Goal: Transaction & Acquisition: Purchase product/service

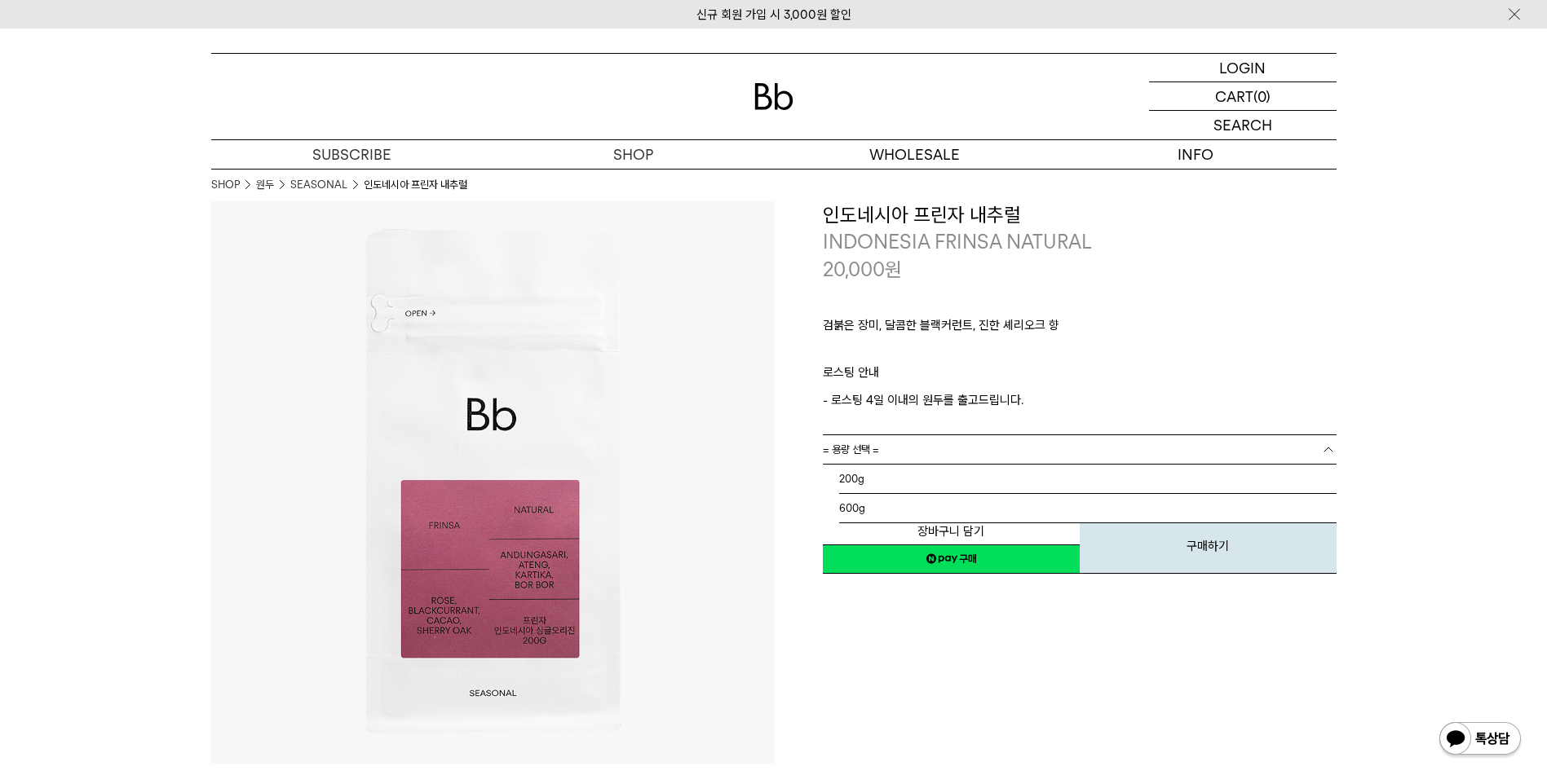
click at [1327, 446] on b at bounding box center [1328, 449] width 16 height 16
click at [1251, 323] on p "검붉은 장미, 달콤한 블랙커런트, 진한 셰리오크 향" at bounding box center [1080, 329] width 514 height 28
click at [1328, 481] on b at bounding box center [1328, 479] width 16 height 16
click at [1319, 451] on link "= 용량 선택 =" at bounding box center [1080, 449] width 514 height 29
click at [1292, 497] on li "600g" at bounding box center [1087, 508] width 498 height 29
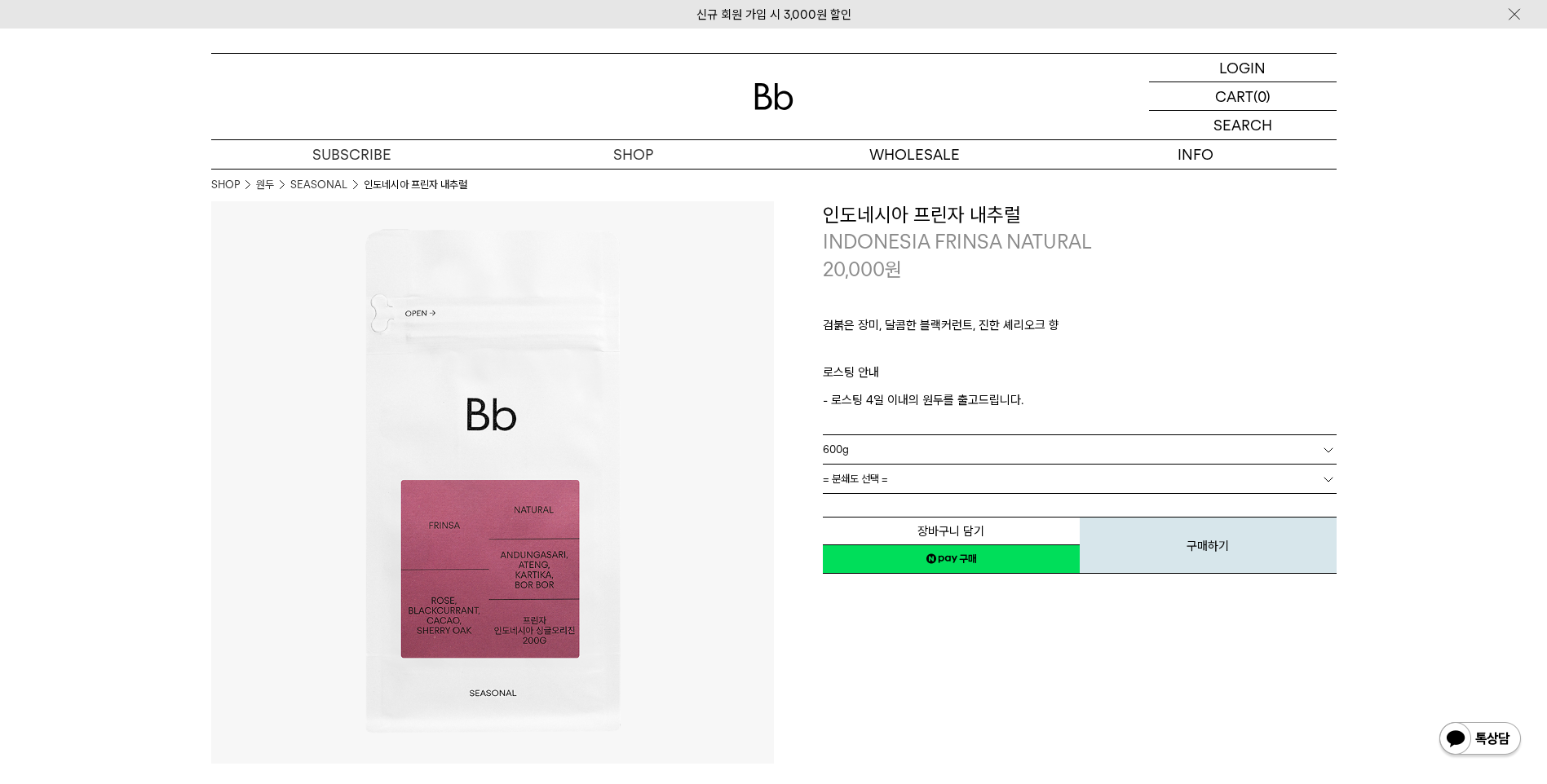
click at [1319, 480] on link "= 분쇄도 선택 =" at bounding box center [1080, 479] width 514 height 29
click at [1024, 693] on div "**********" at bounding box center [1055, 482] width 563 height 562
click at [939, 471] on link "= 분쇄도 선택 =" at bounding box center [1080, 479] width 514 height 29
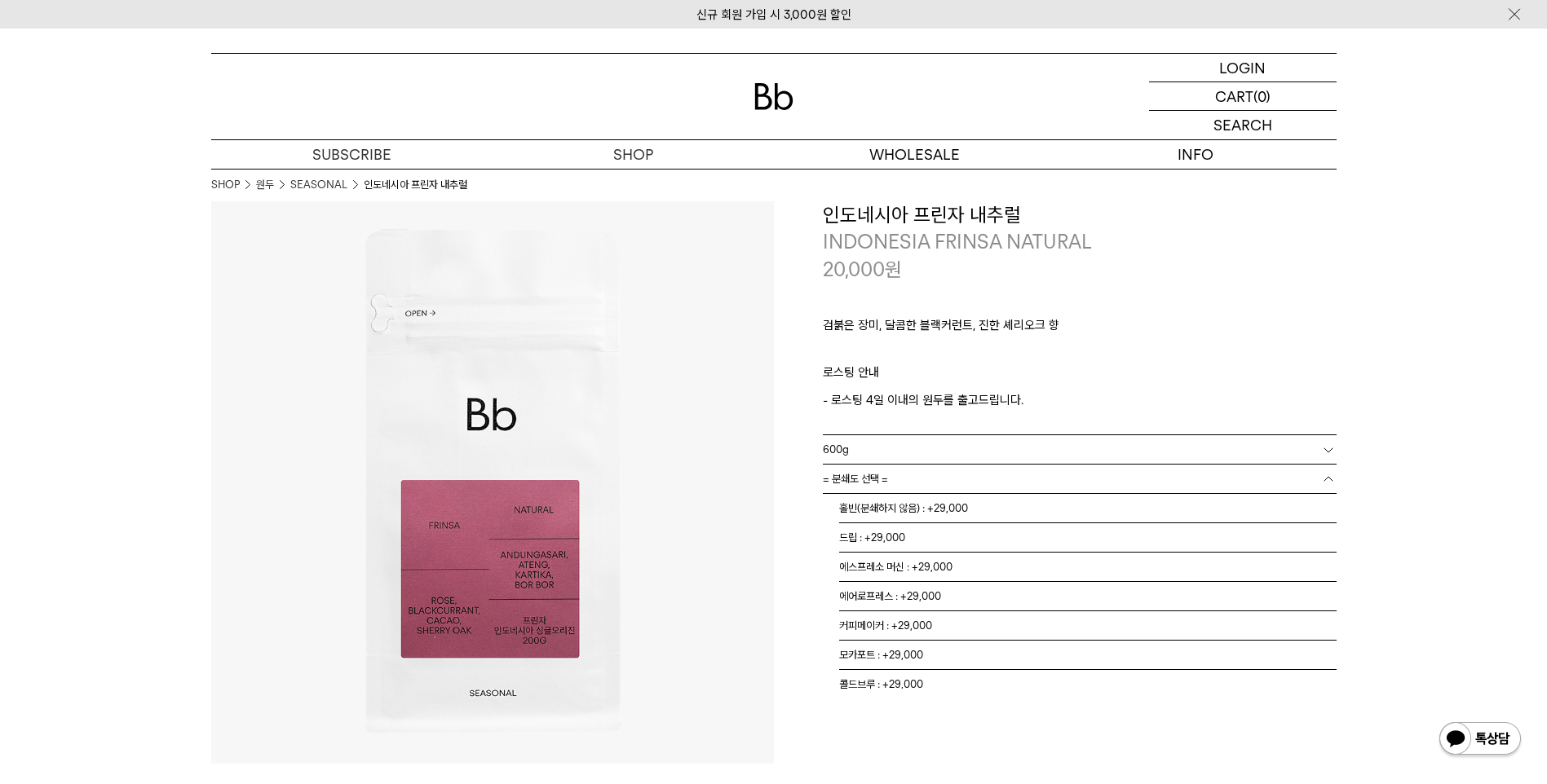
click at [1307, 299] on div "검붉은 장미, 달콤한 블랙커런트, 진한 셰리오크 향 ㅤ 로스팅 안내 - 로스팅 4일 이내의 원두를 출고드립니다." at bounding box center [1080, 358] width 514 height 151
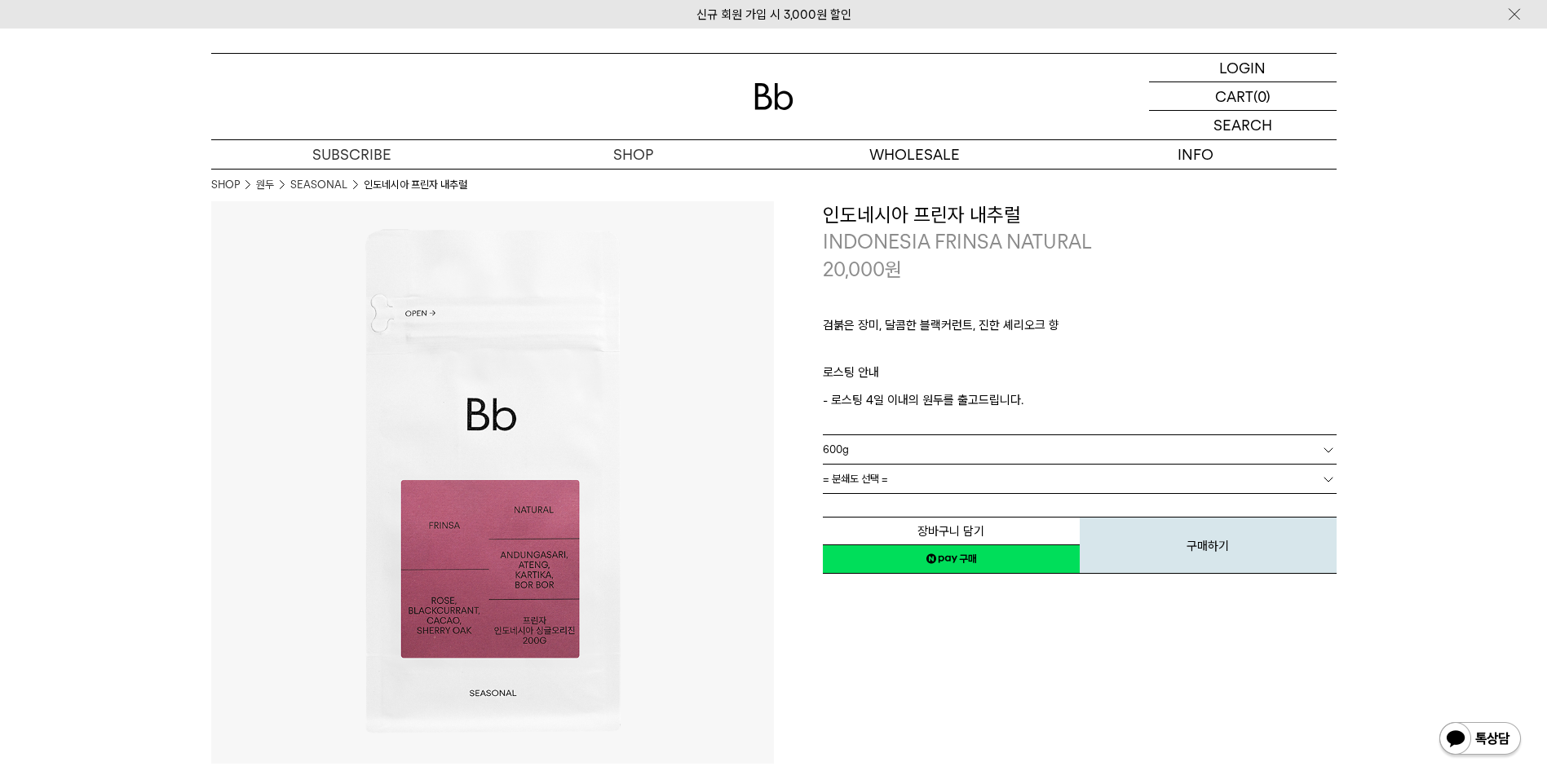
click at [875, 485] on span "= 분쇄도 선택 =" at bounding box center [855, 479] width 66 height 29
click at [783, 94] on img at bounding box center [773, 96] width 39 height 27
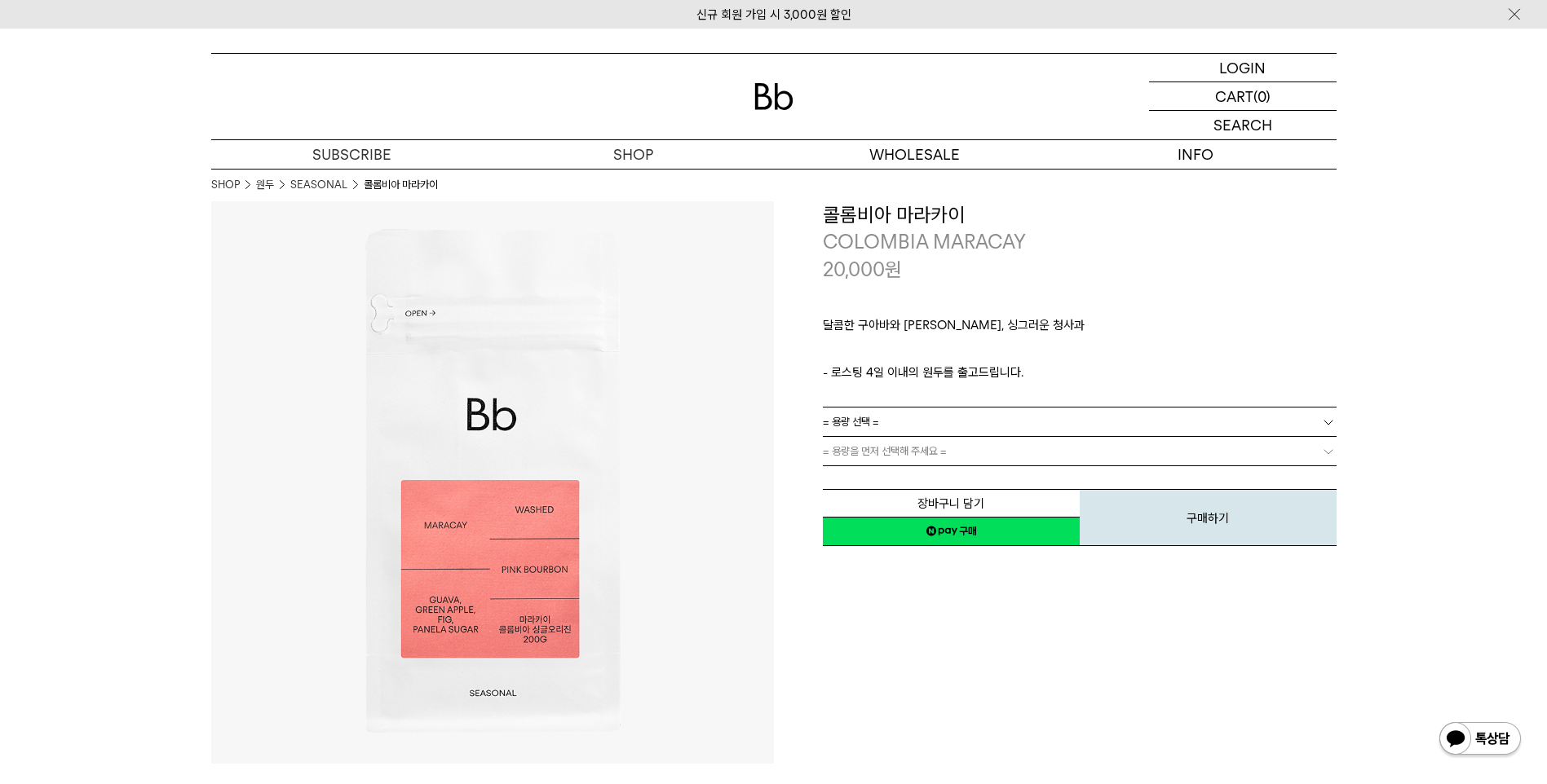
click at [1327, 421] on b at bounding box center [1328, 421] width 16 height 16
click at [1330, 455] on b at bounding box center [1328, 451] width 16 height 16
click at [1324, 456] on b at bounding box center [1328, 451] width 16 height 16
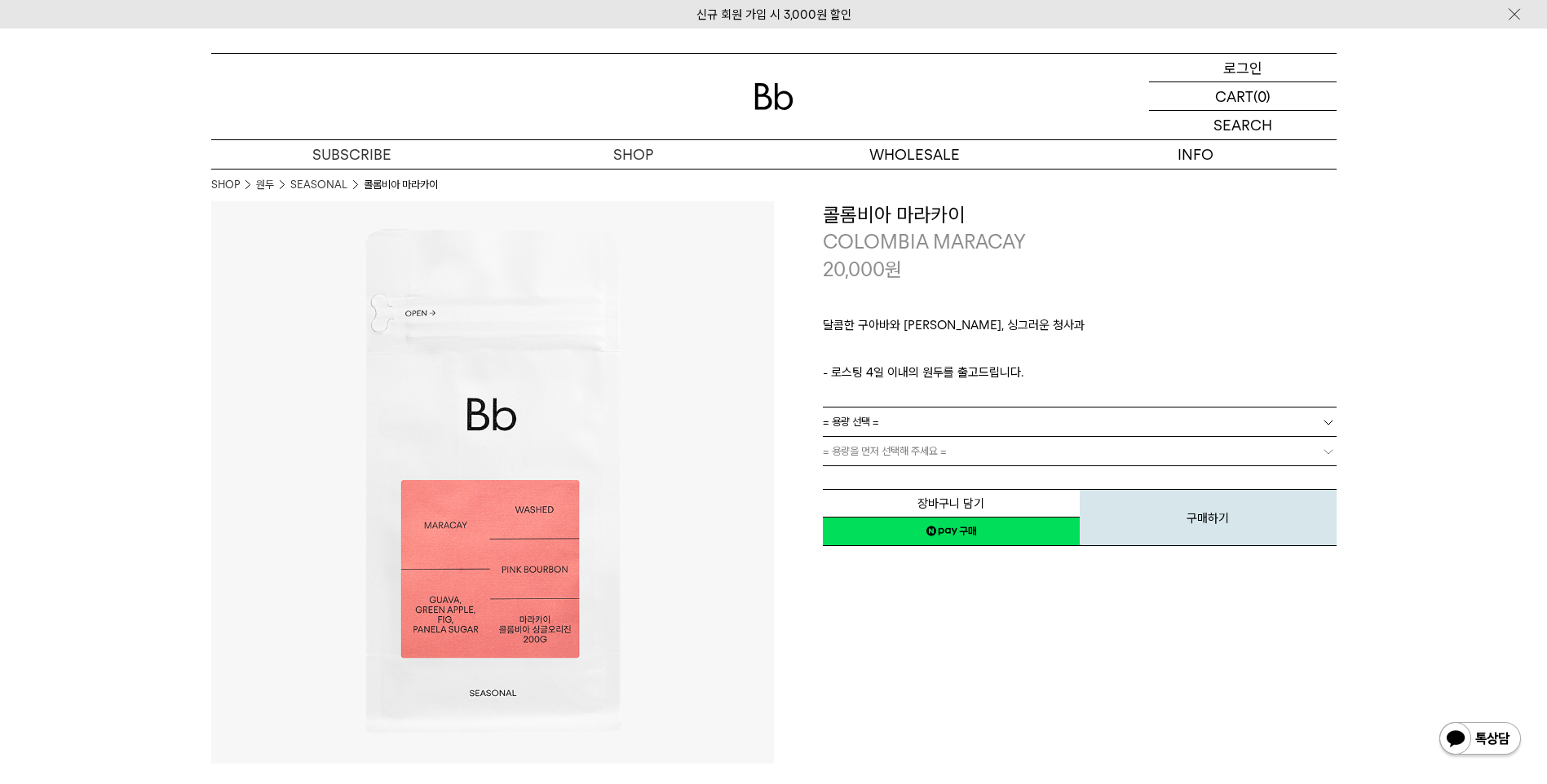
click at [1237, 73] on p "로그인" at bounding box center [1242, 68] width 39 height 28
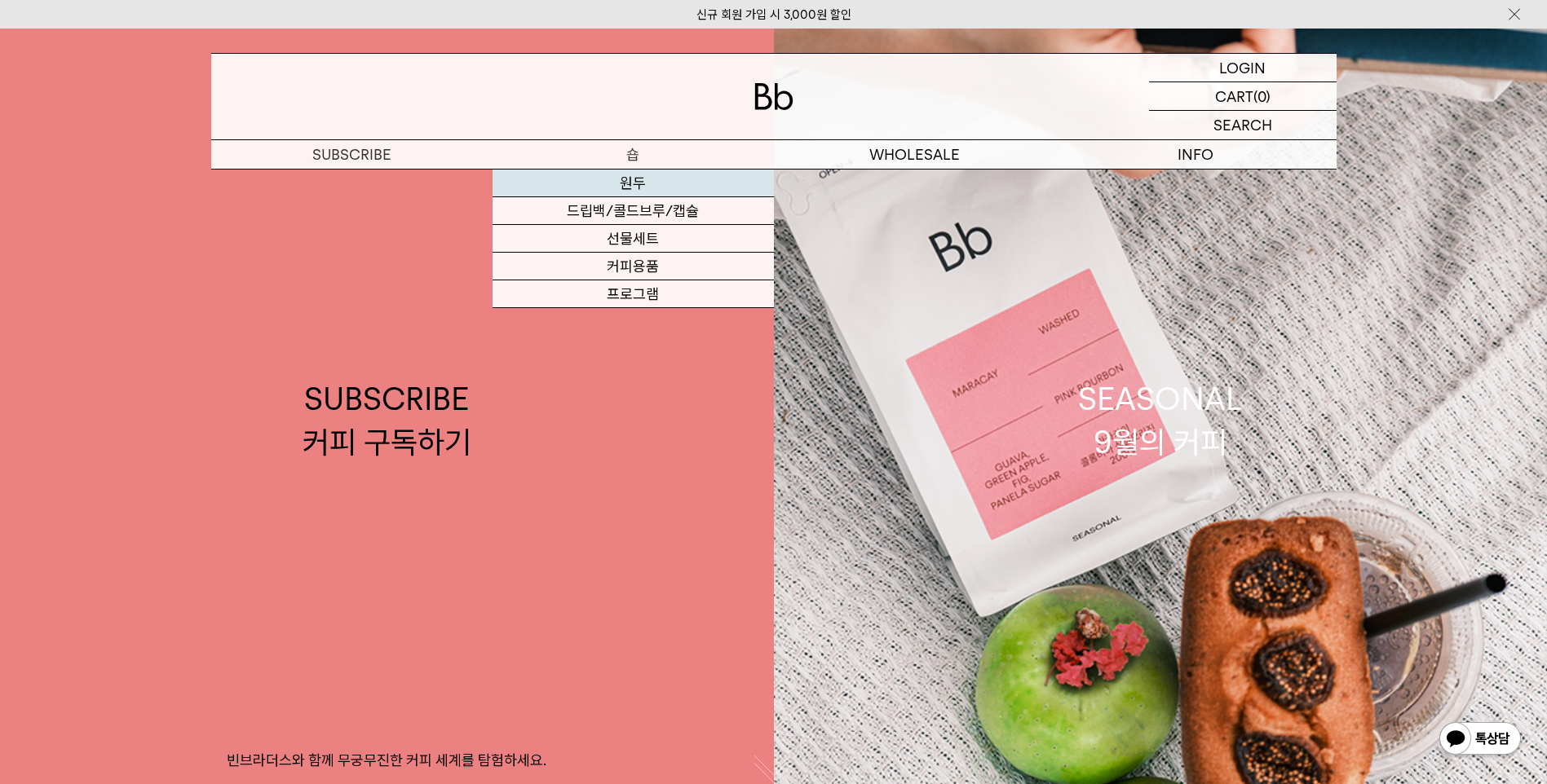
click at [643, 180] on link "원두" at bounding box center [633, 183] width 282 height 28
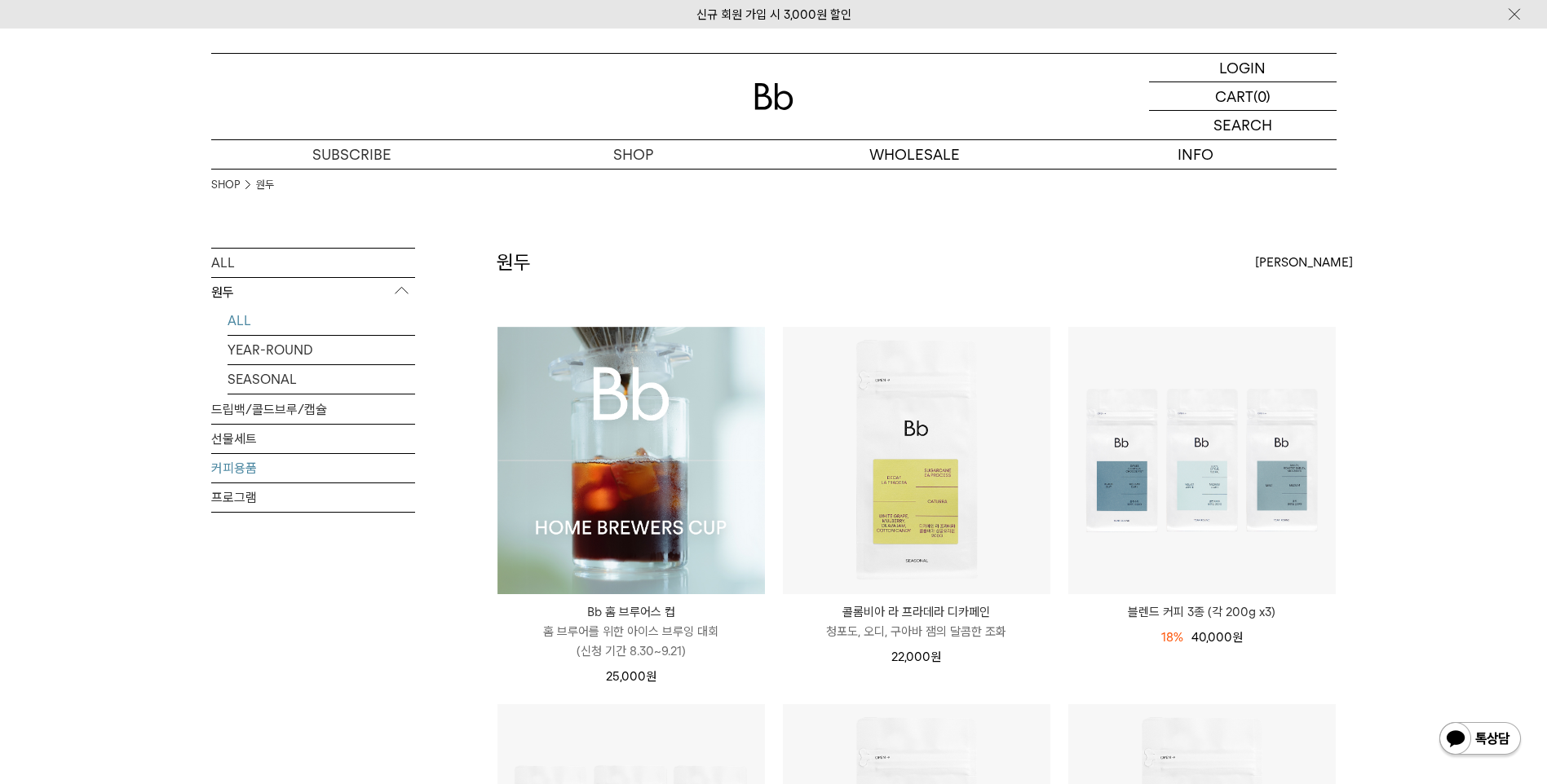
click at [240, 464] on link "커피용품" at bounding box center [313, 468] width 204 height 29
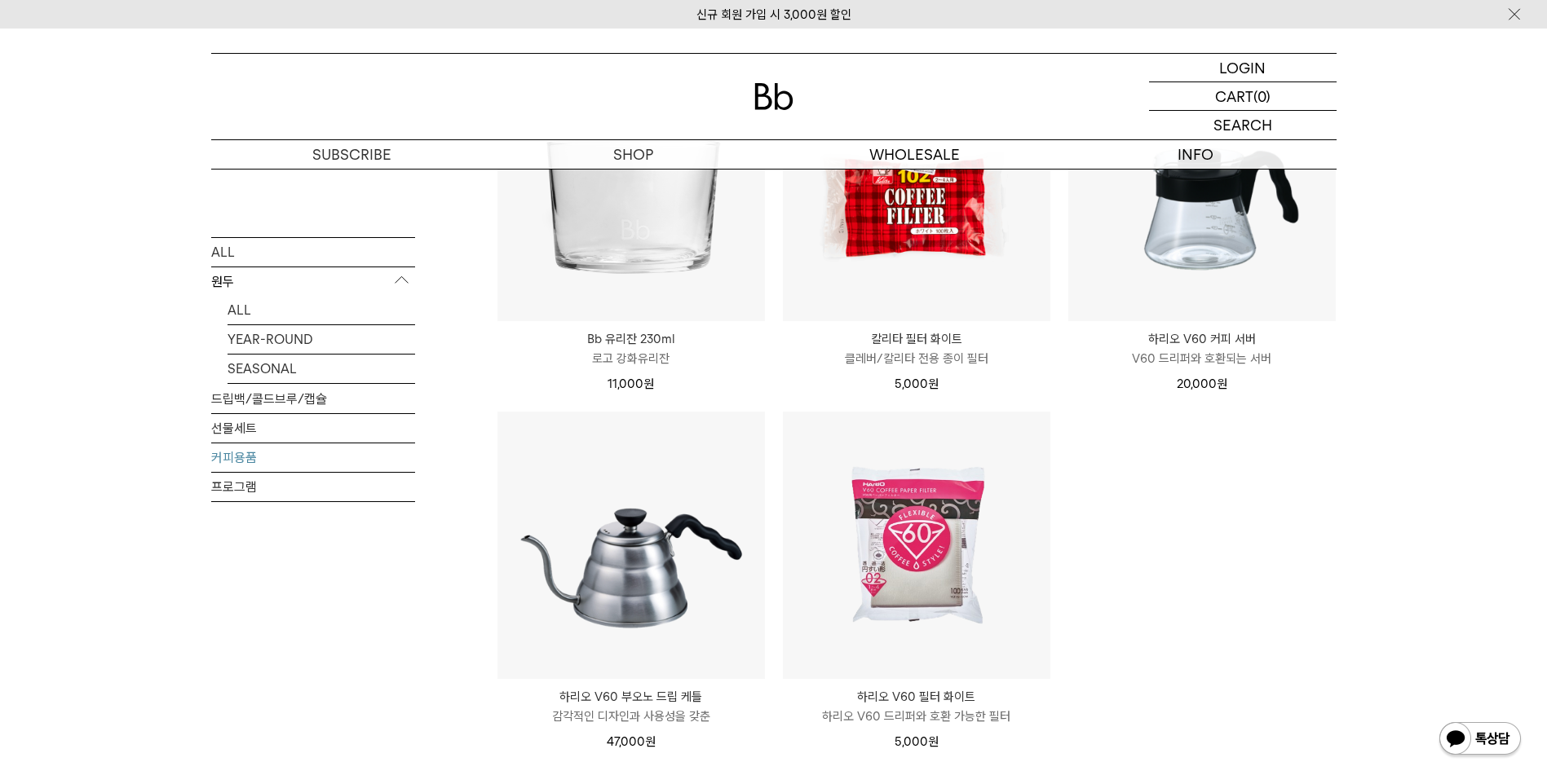
scroll to position [245, 0]
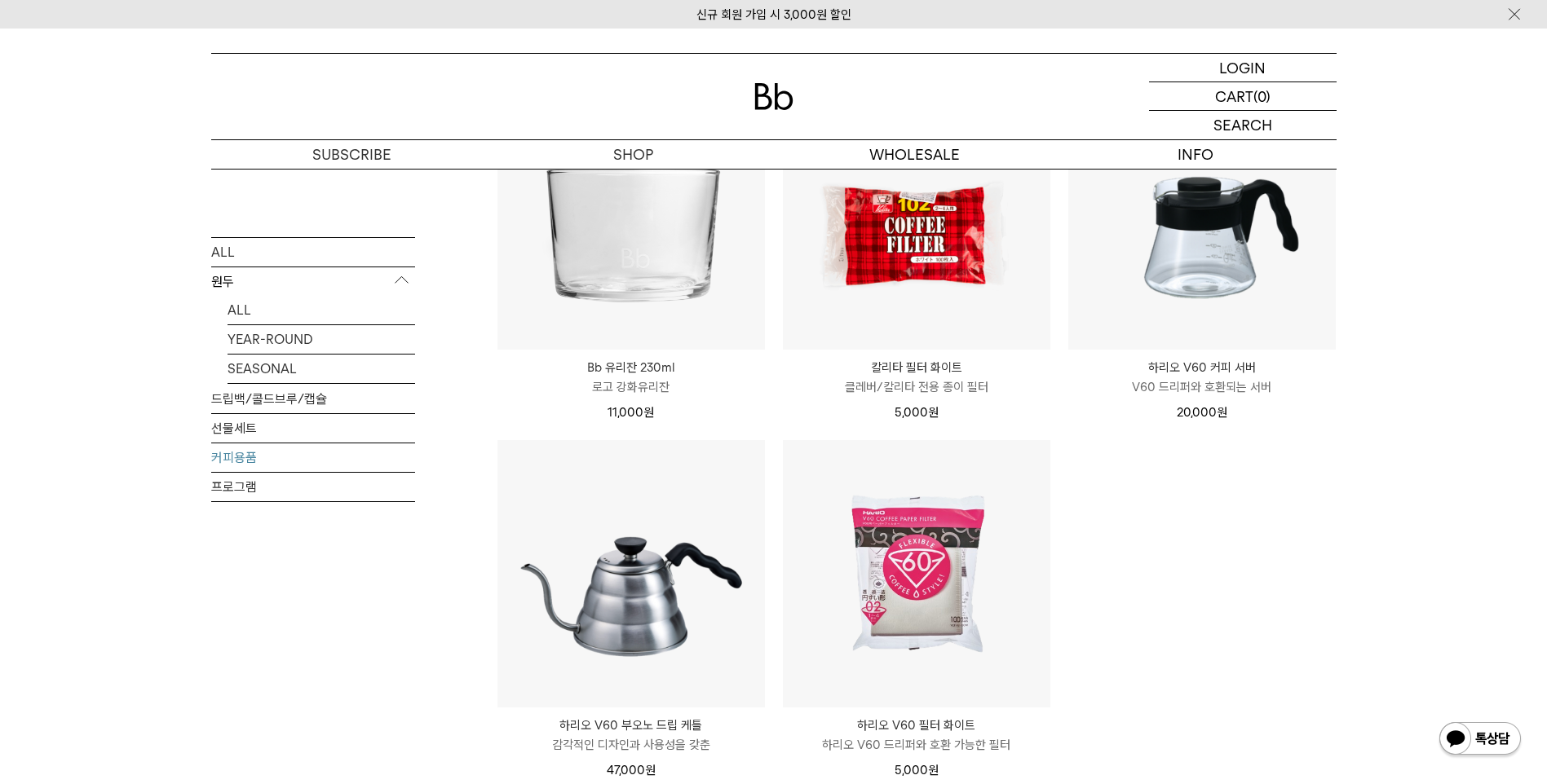
click at [308, 460] on link "커피용품" at bounding box center [313, 457] width 204 height 29
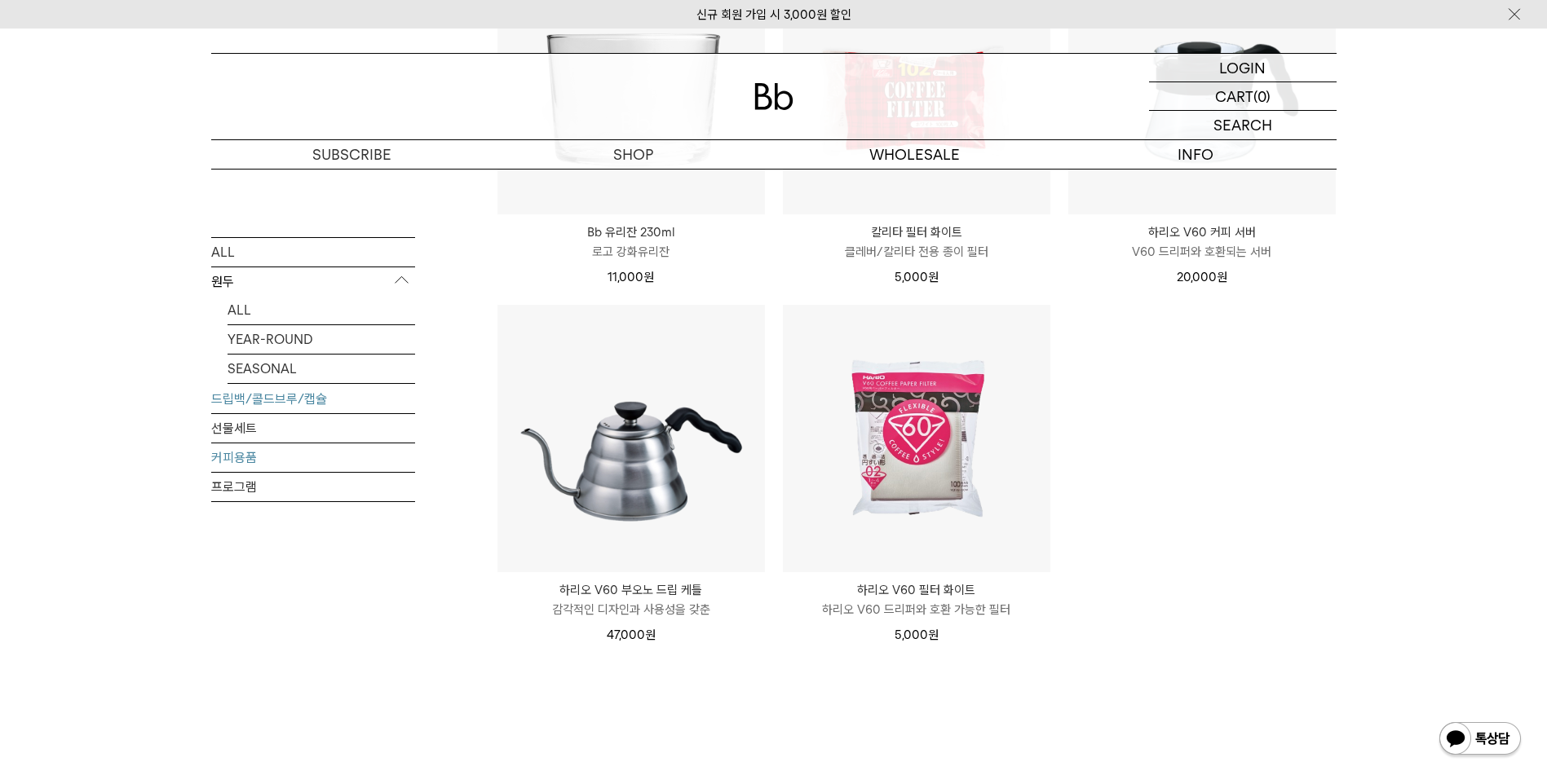
scroll to position [245, 0]
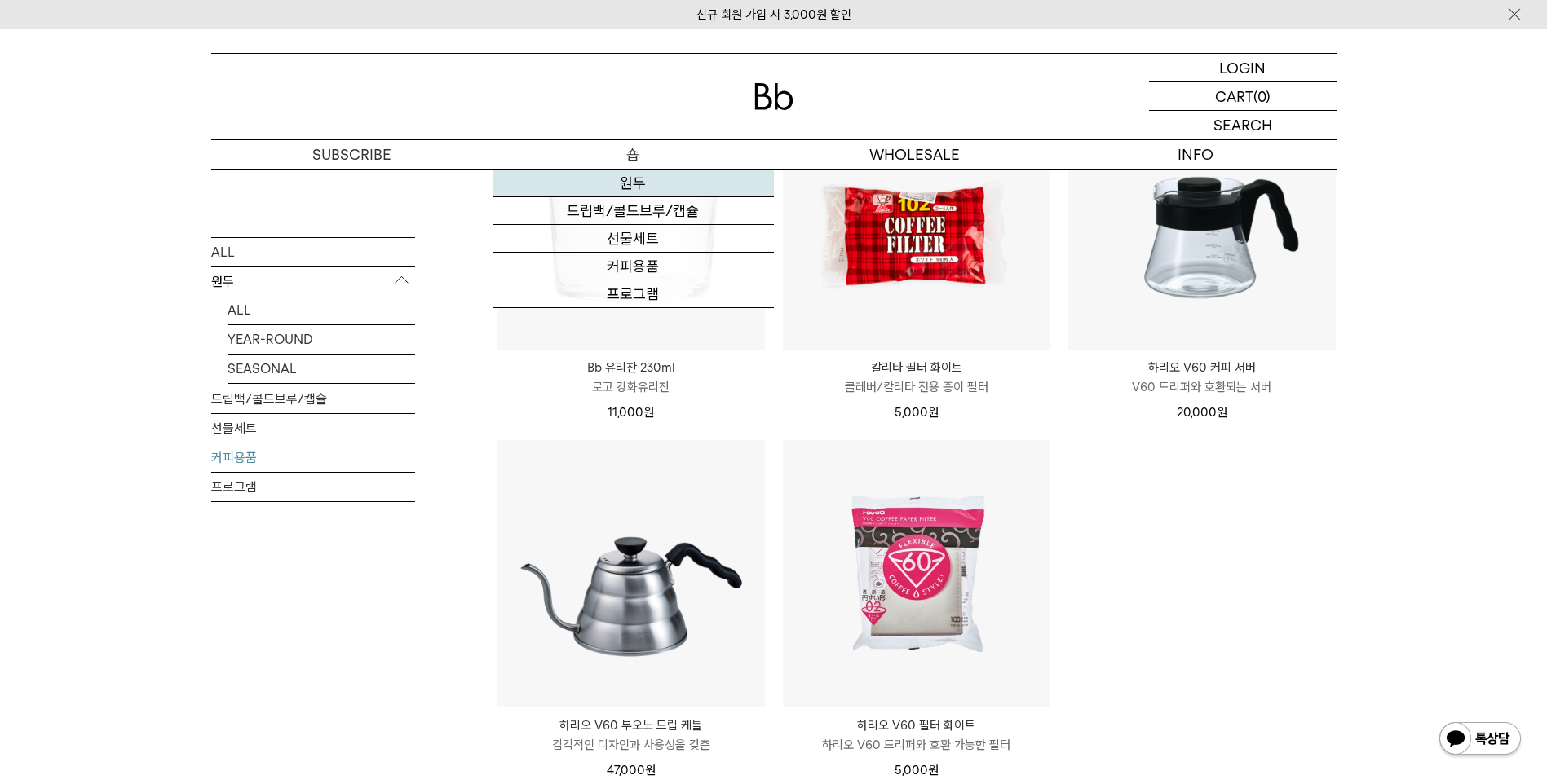
click at [634, 183] on link "원두" at bounding box center [633, 183] width 282 height 28
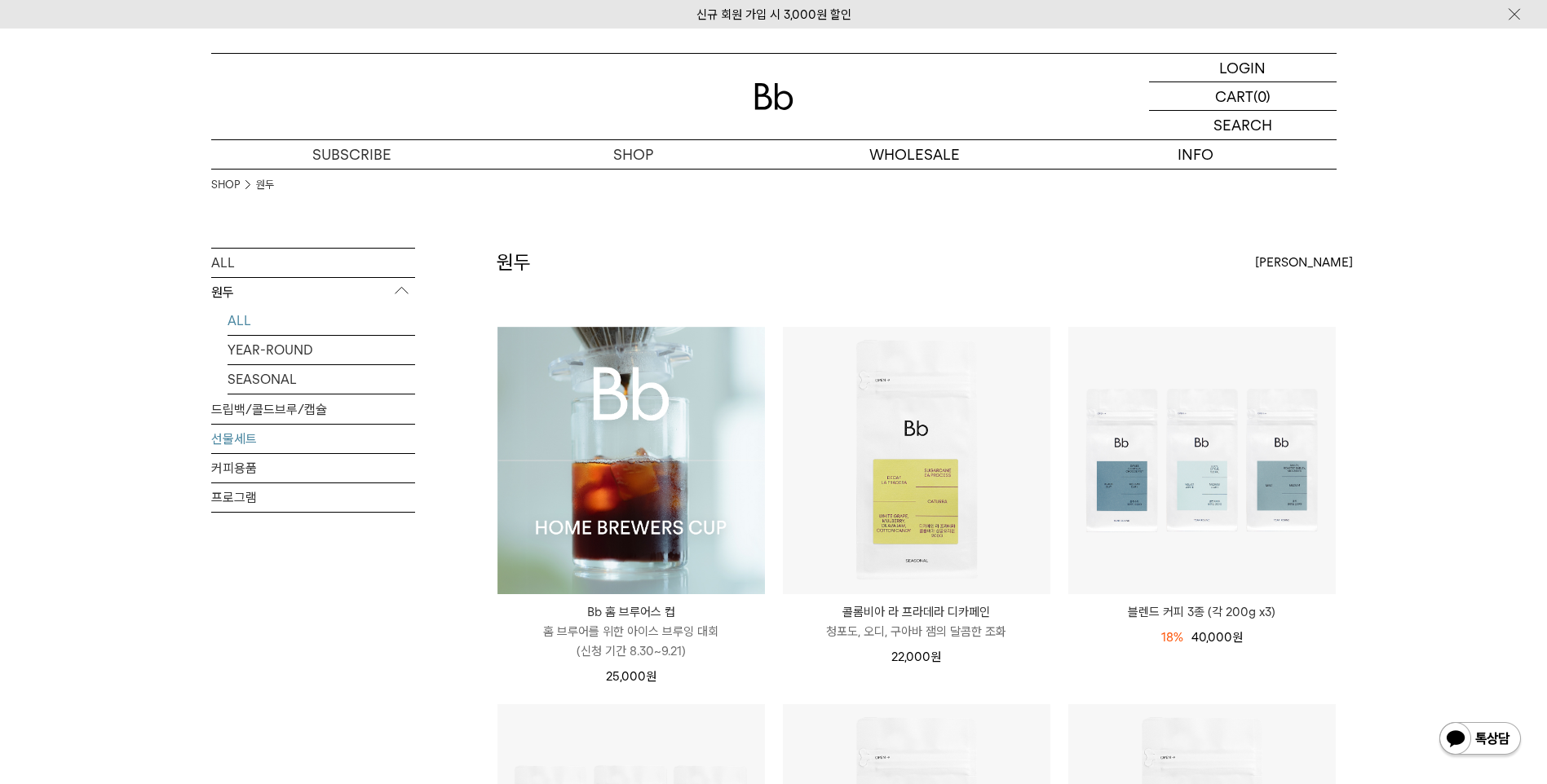
click at [317, 435] on link "선물세트" at bounding box center [313, 439] width 204 height 29
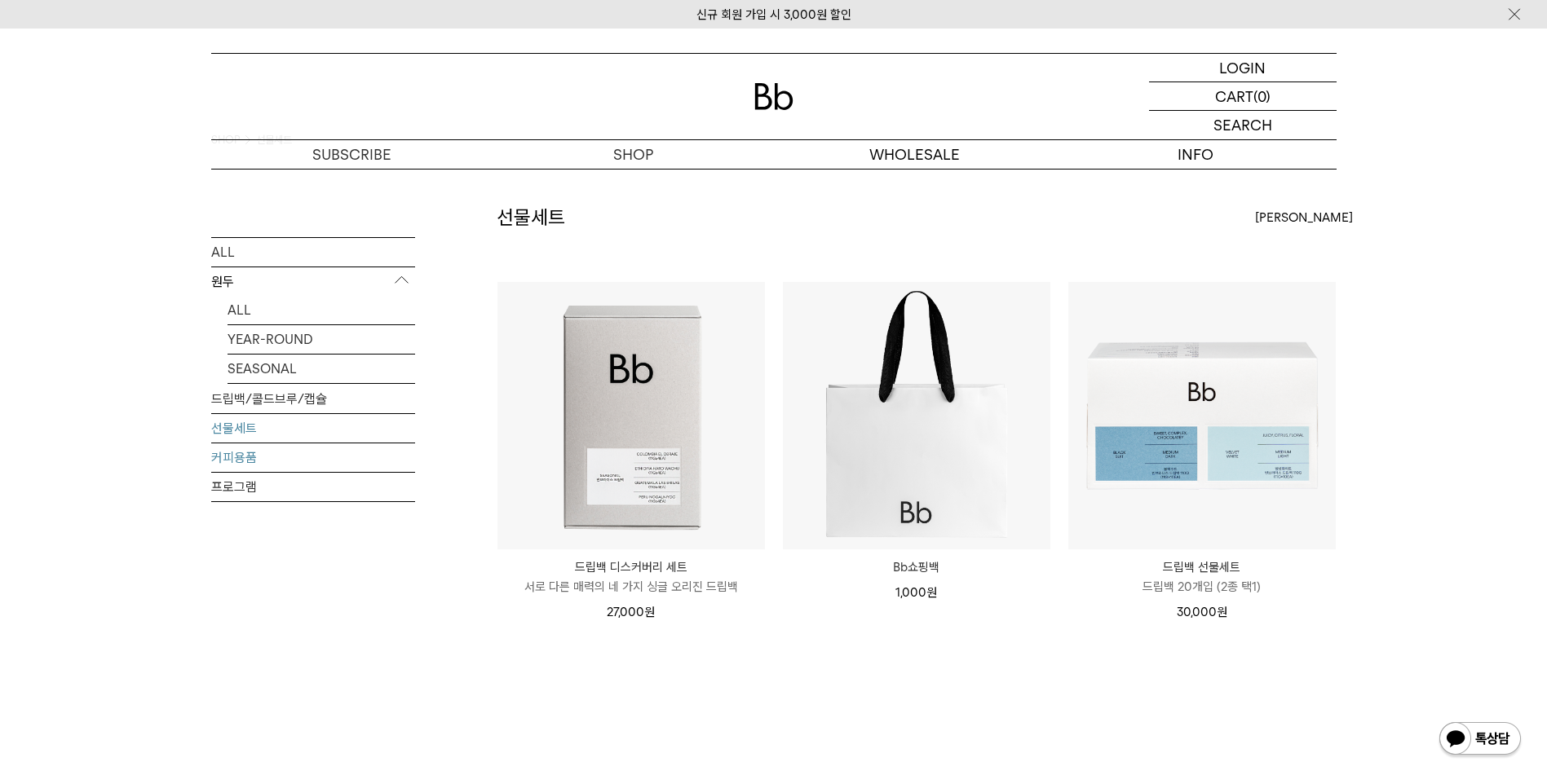
scroll to position [82, 0]
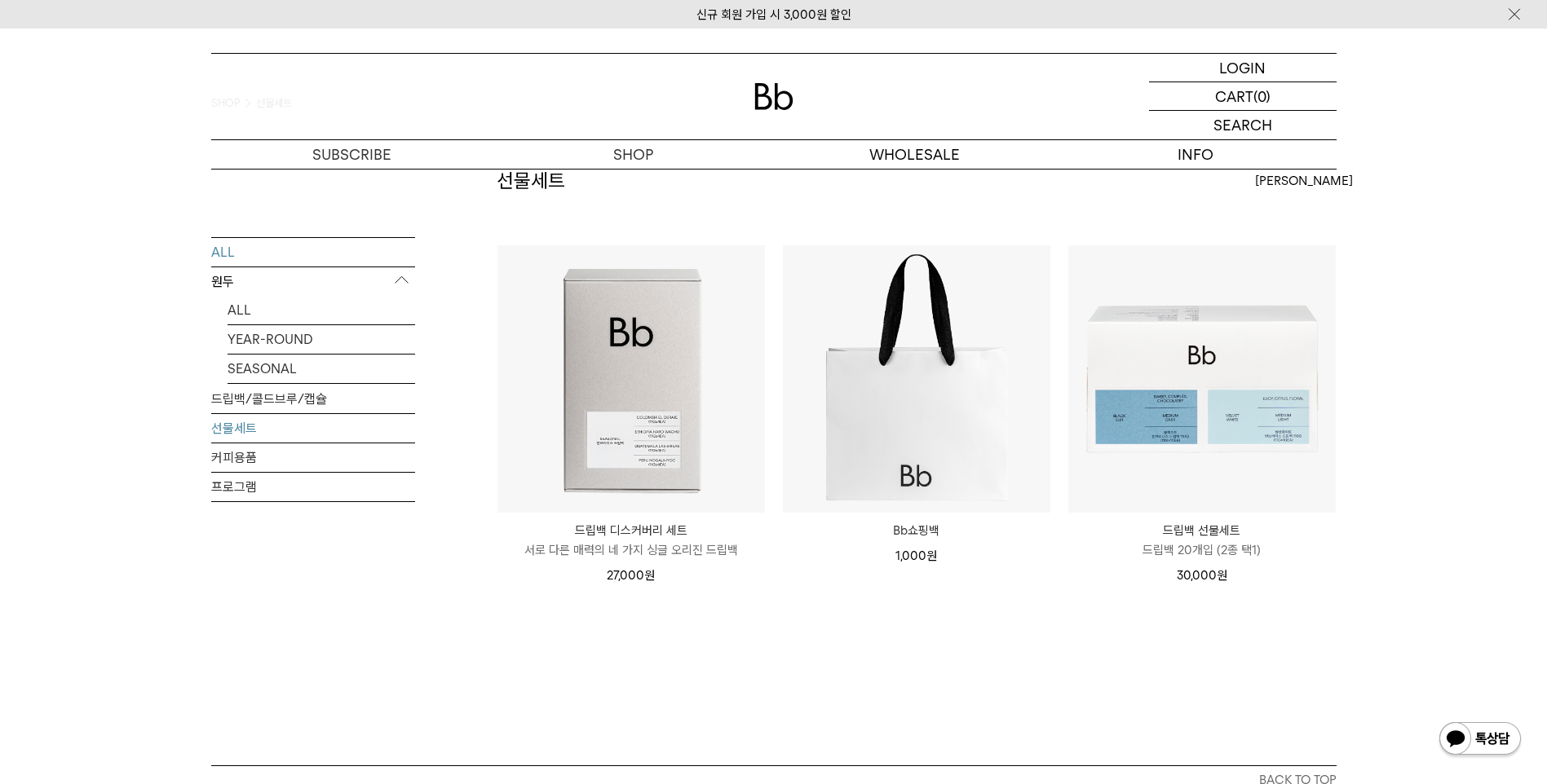
click at [387, 244] on link "ALL" at bounding box center [313, 251] width 204 height 29
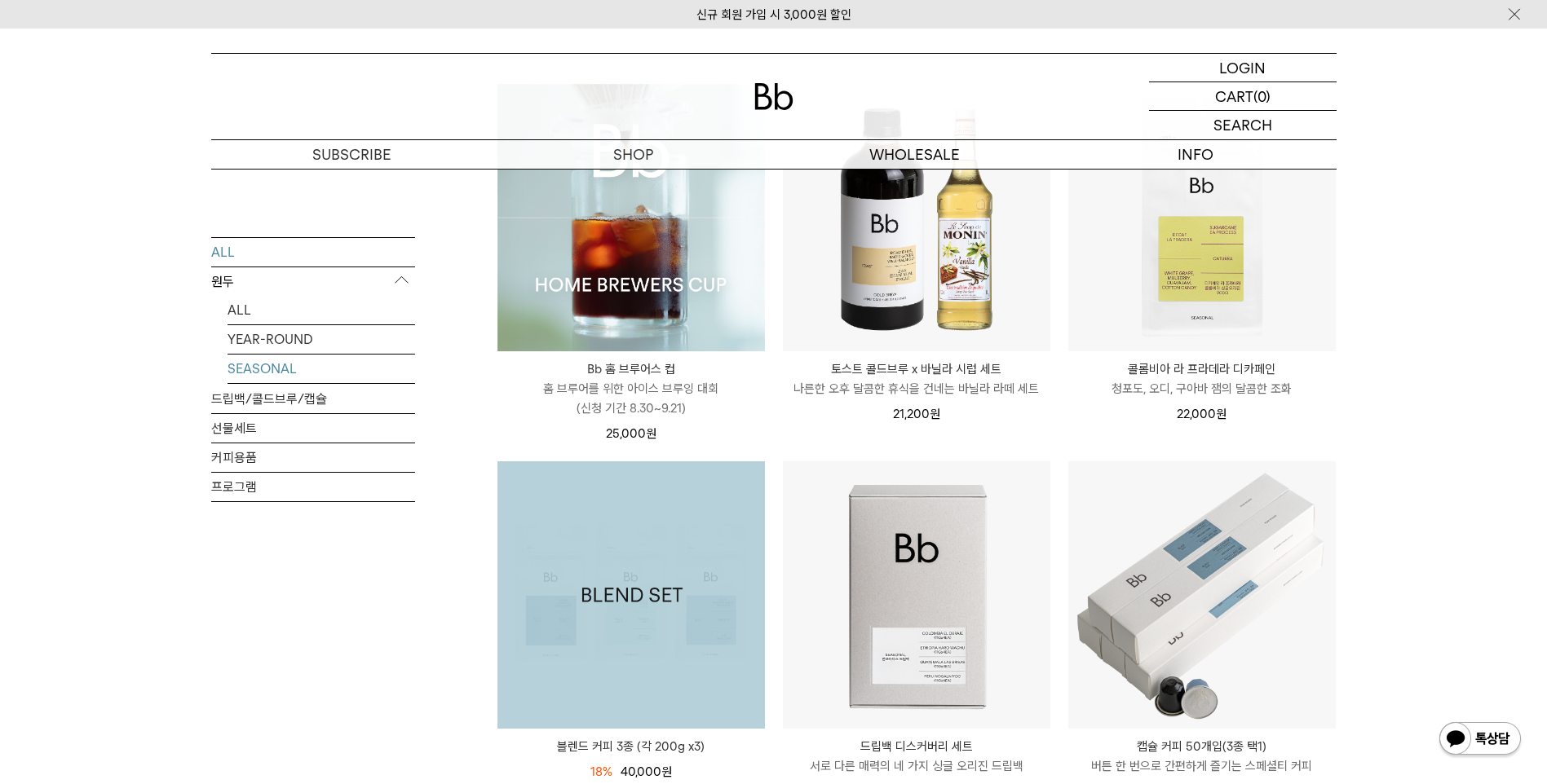
scroll to position [245, 0]
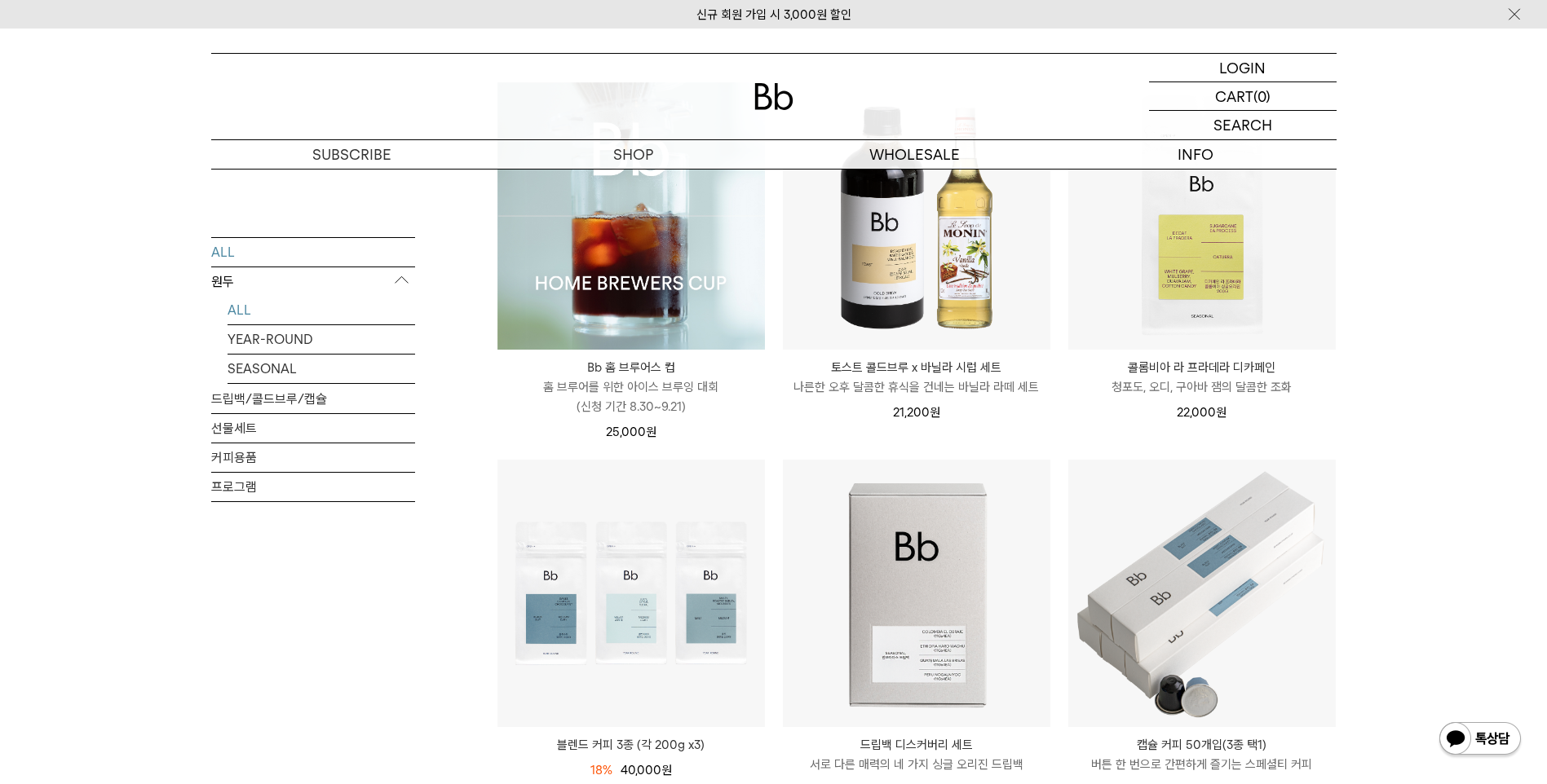
click at [241, 308] on link "ALL" at bounding box center [321, 309] width 188 height 29
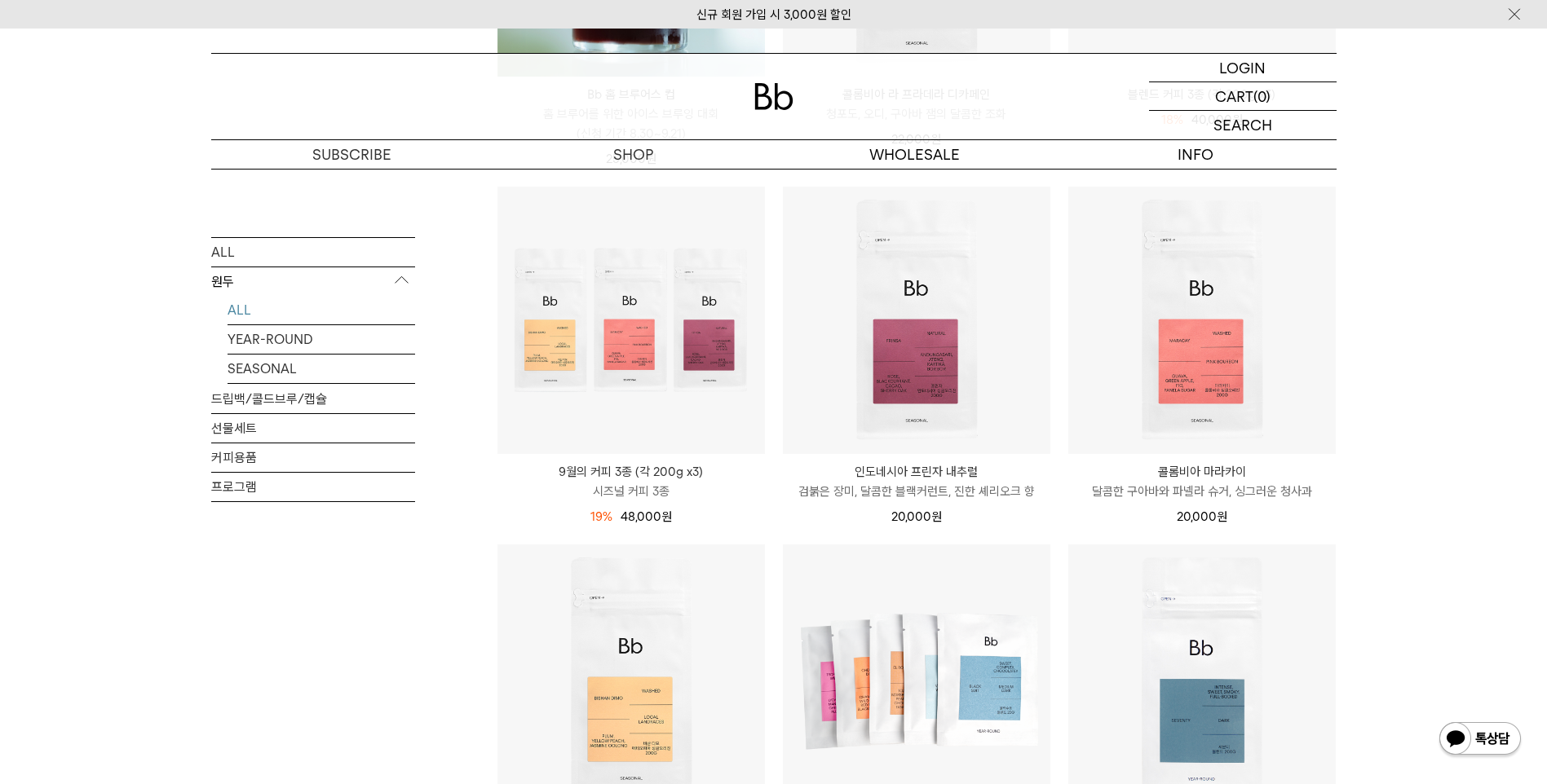
scroll to position [489, 0]
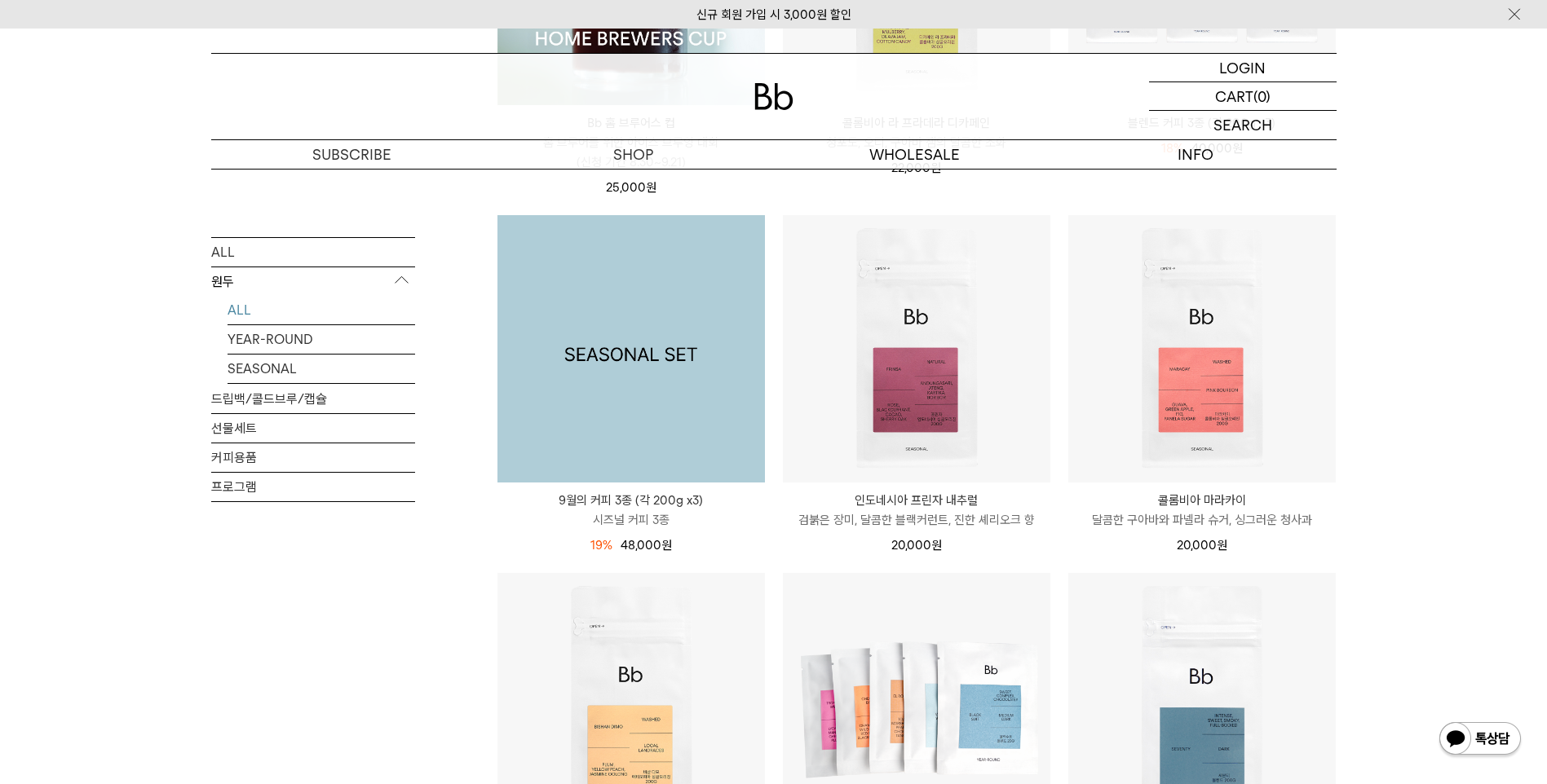
click at [649, 386] on img at bounding box center [631, 348] width 268 height 267
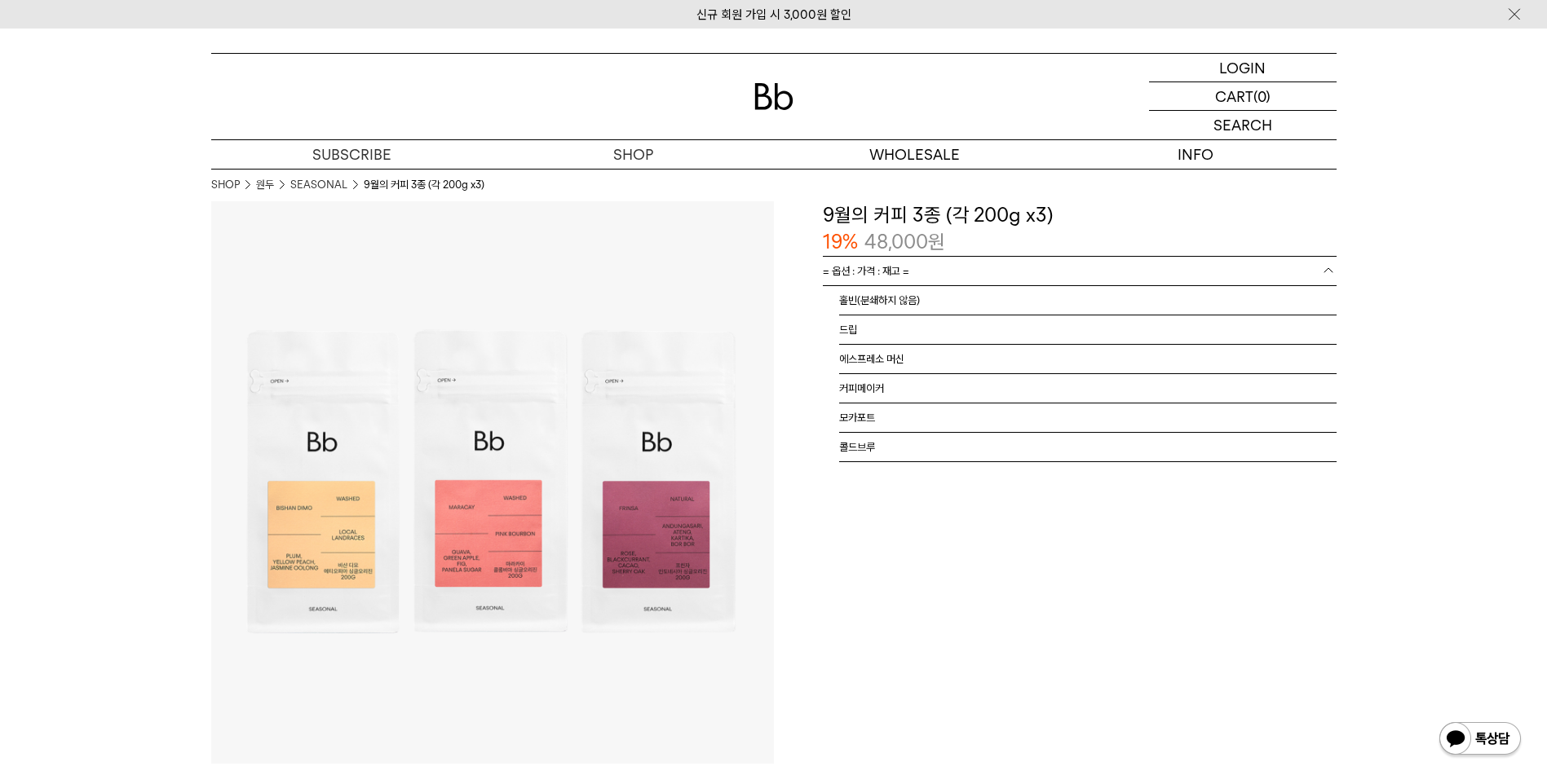
click at [1330, 272] on b at bounding box center [1328, 270] width 16 height 16
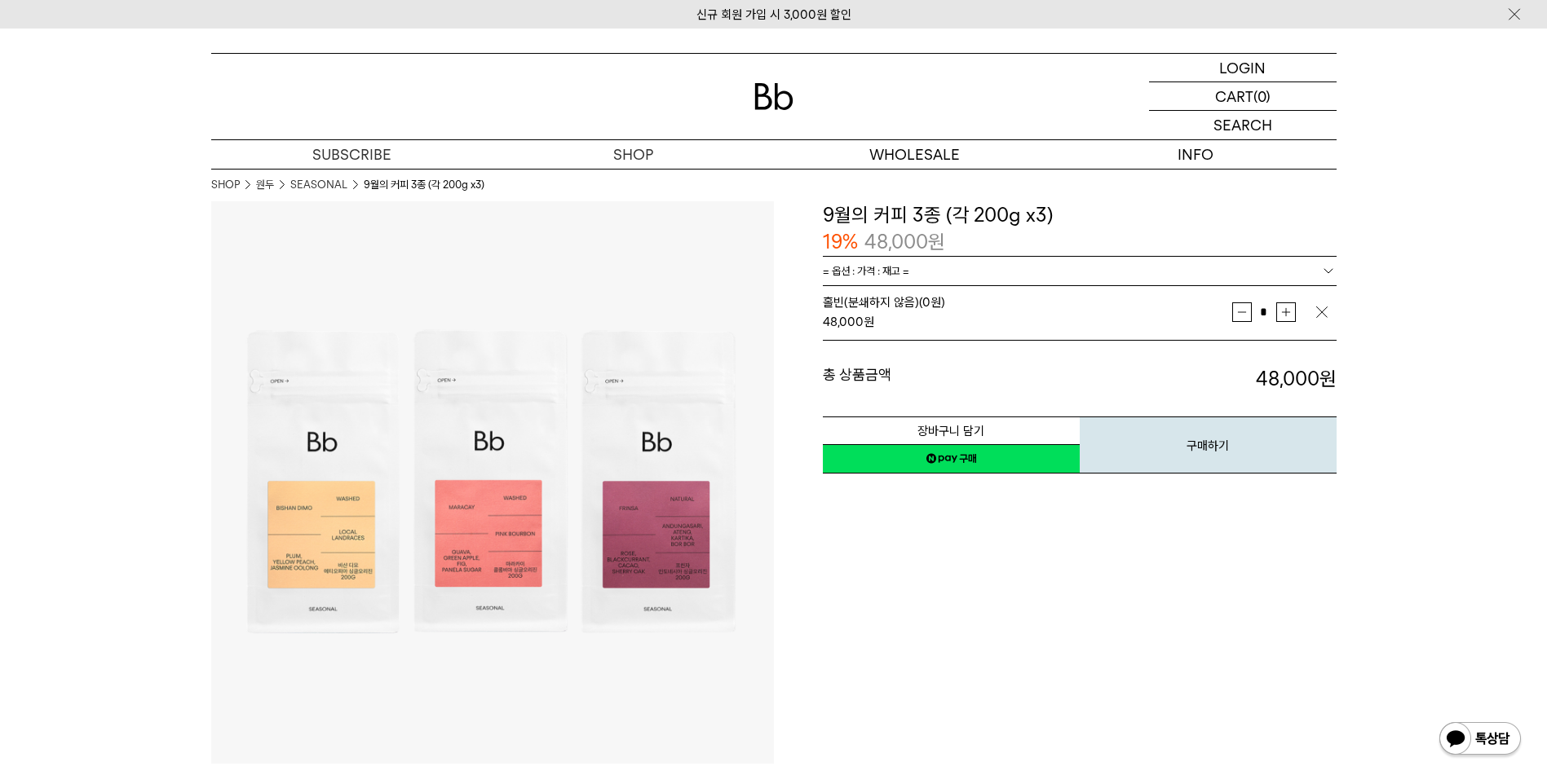
click at [942, 630] on div "**********" at bounding box center [1055, 482] width 563 height 562
click at [1214, 607] on div "**********" at bounding box center [1055, 482] width 563 height 562
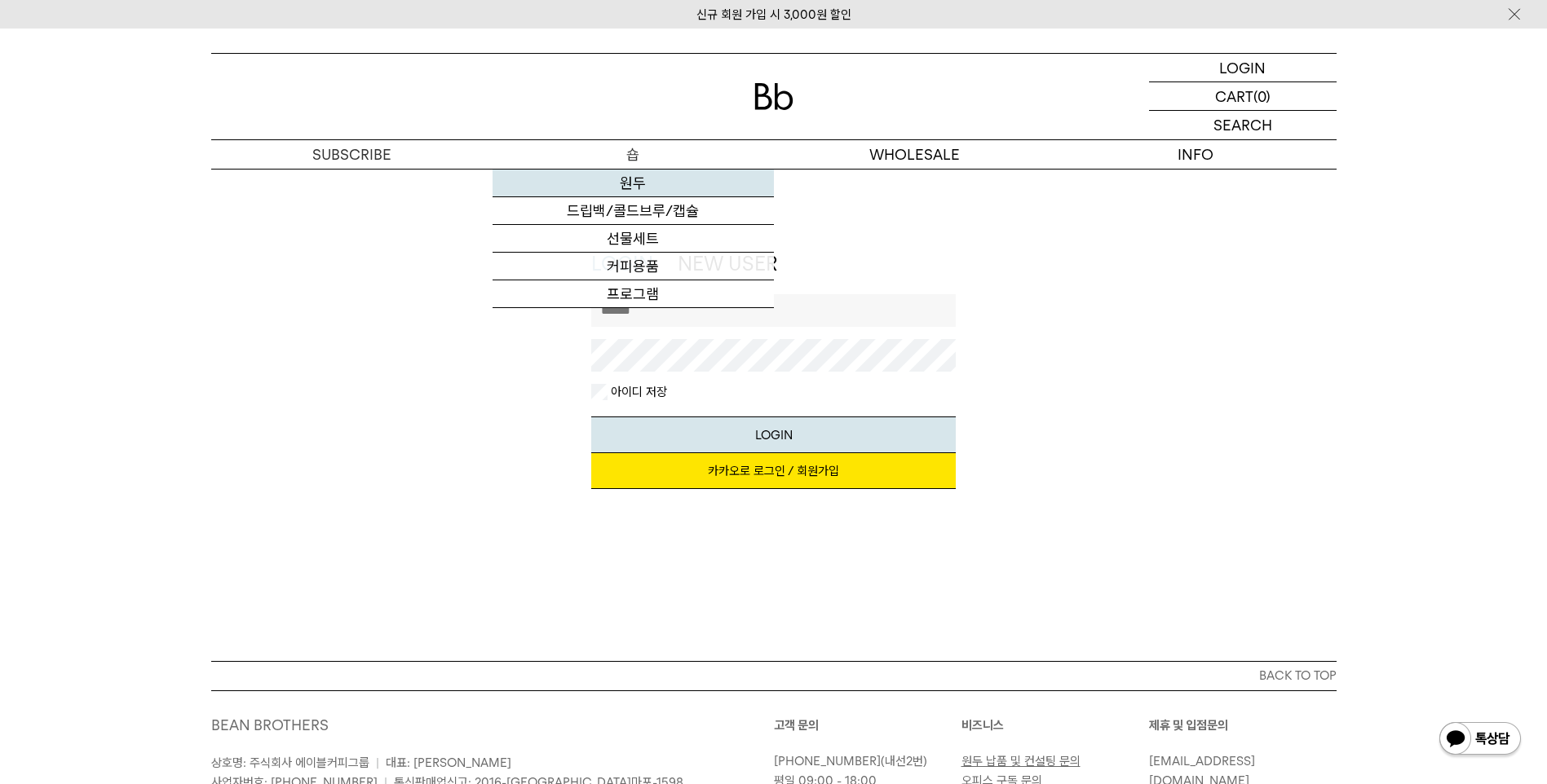
click at [631, 188] on link "원두" at bounding box center [633, 183] width 282 height 28
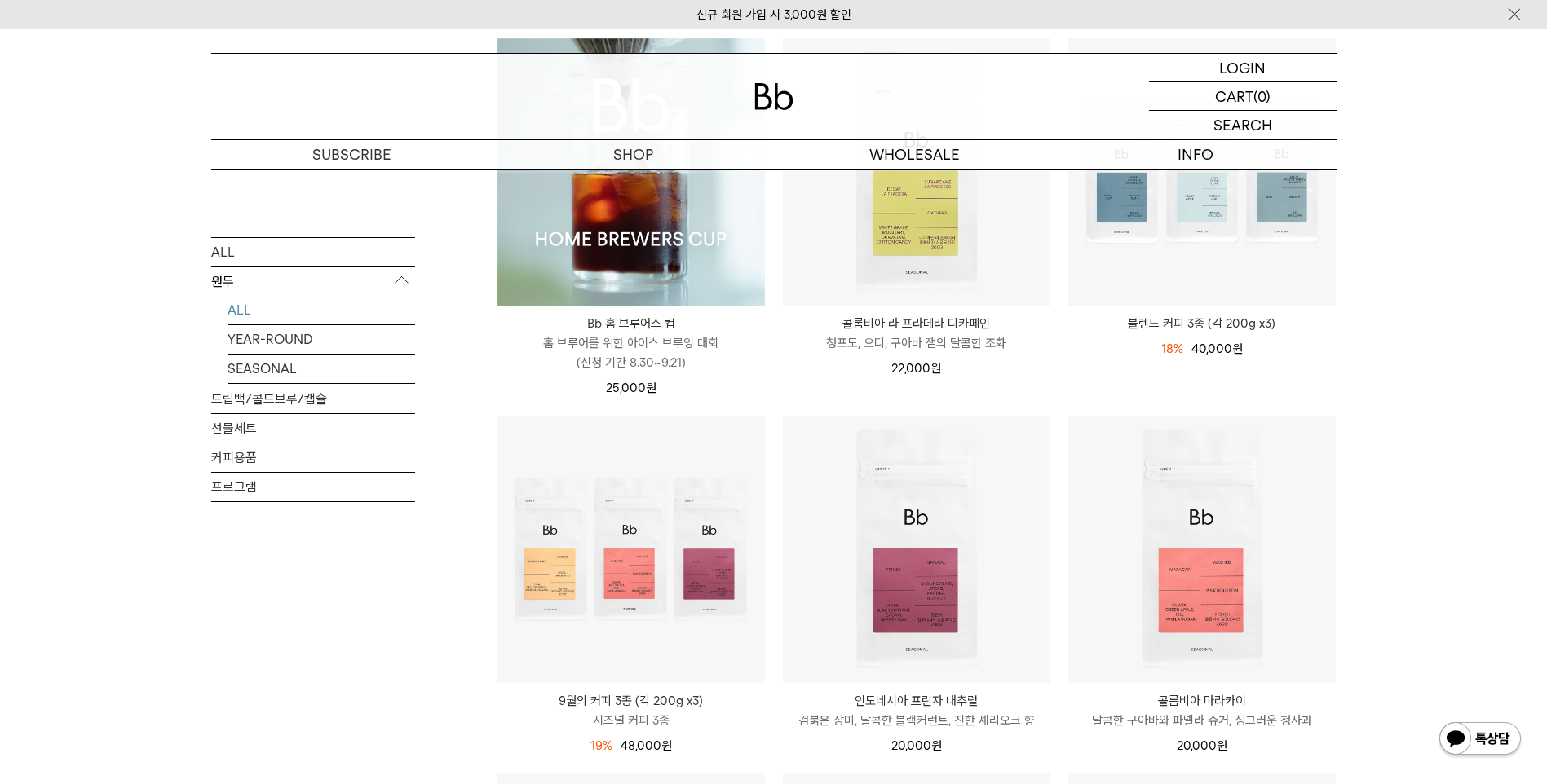
scroll to position [326, 0]
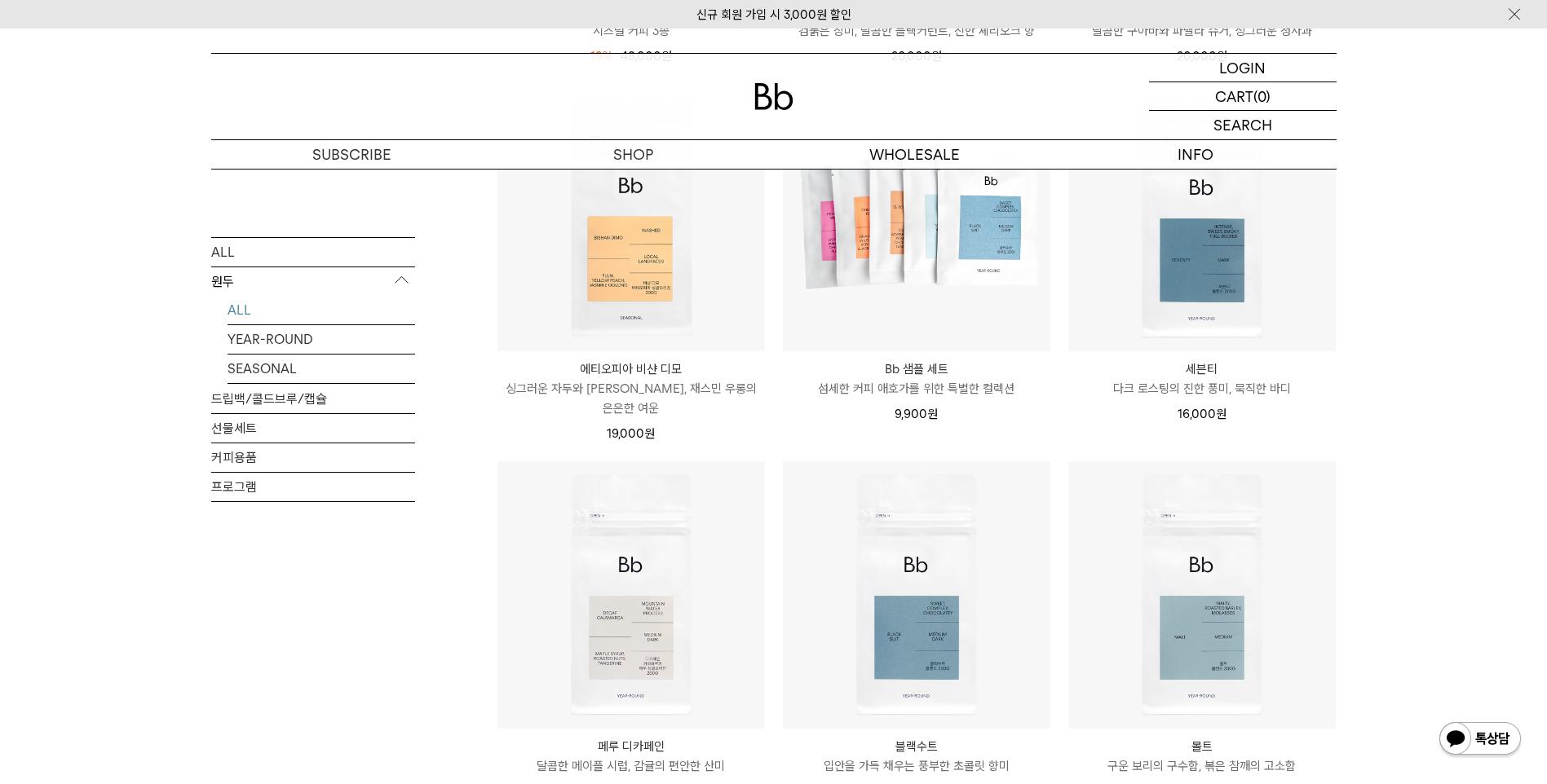
scroll to position [734, 0]
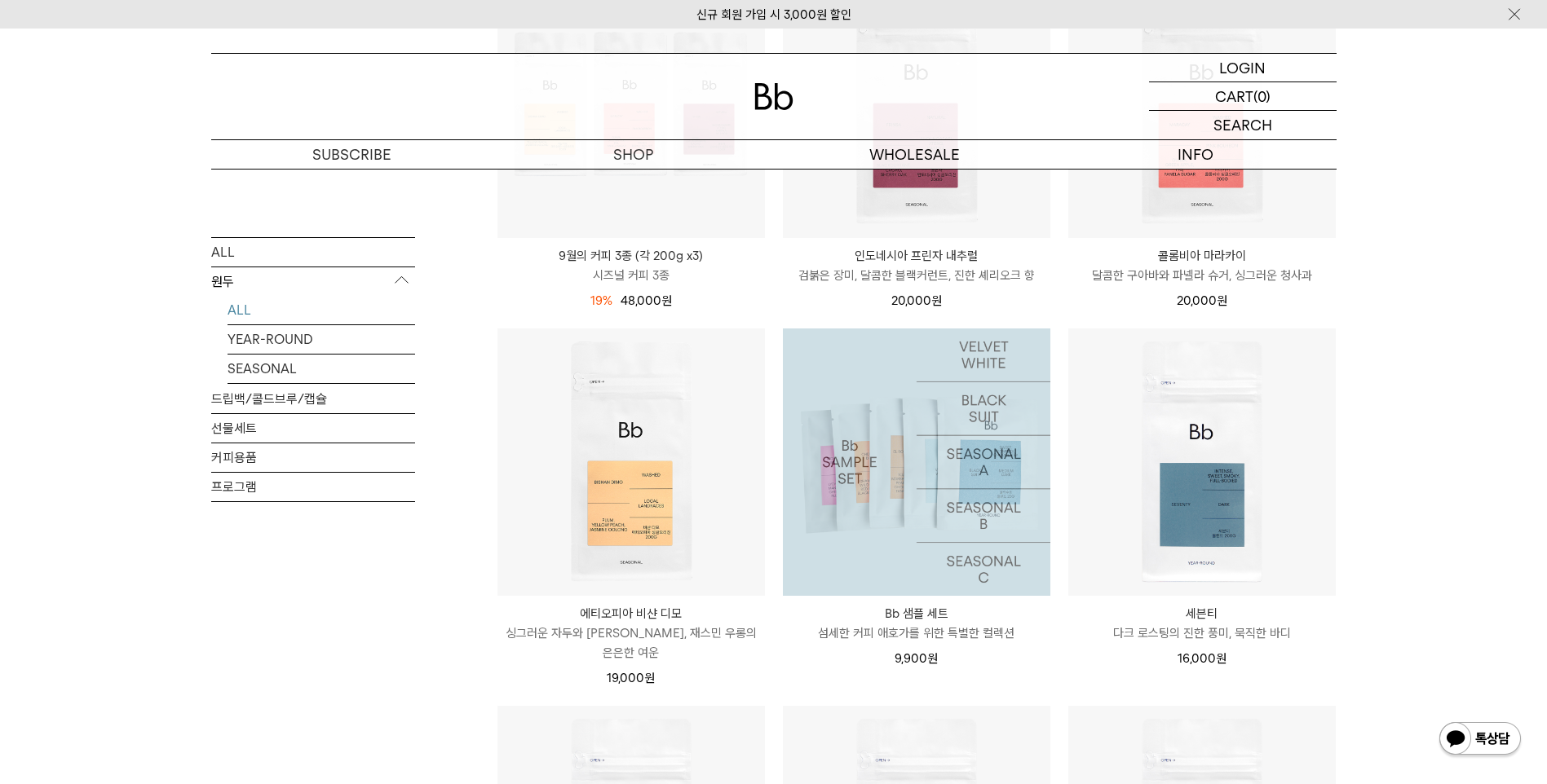
click at [970, 453] on img at bounding box center [916, 461] width 268 height 267
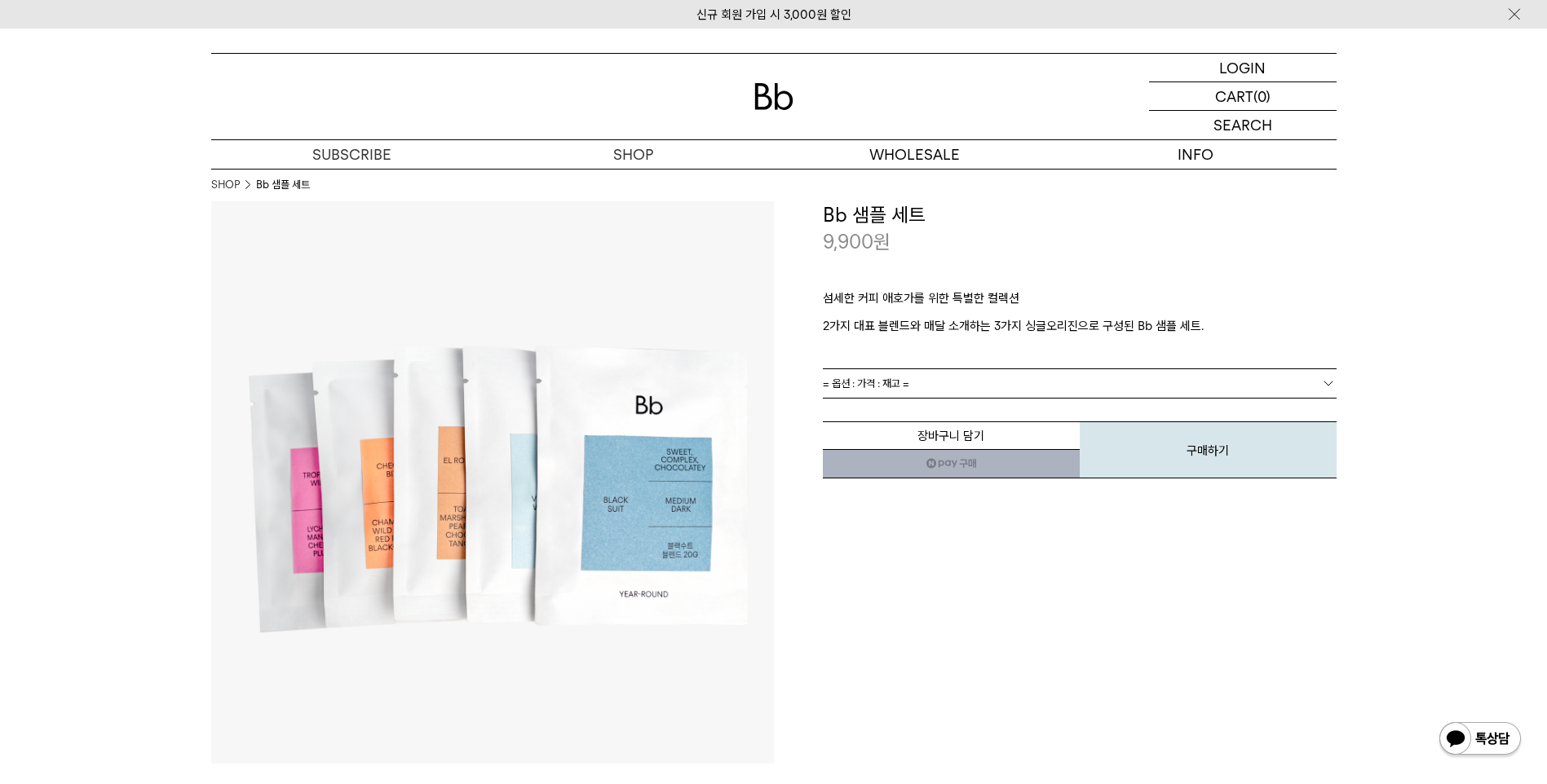
click at [1311, 372] on link "= 옵션 : 가격 : 재고 =" at bounding box center [1080, 383] width 514 height 29
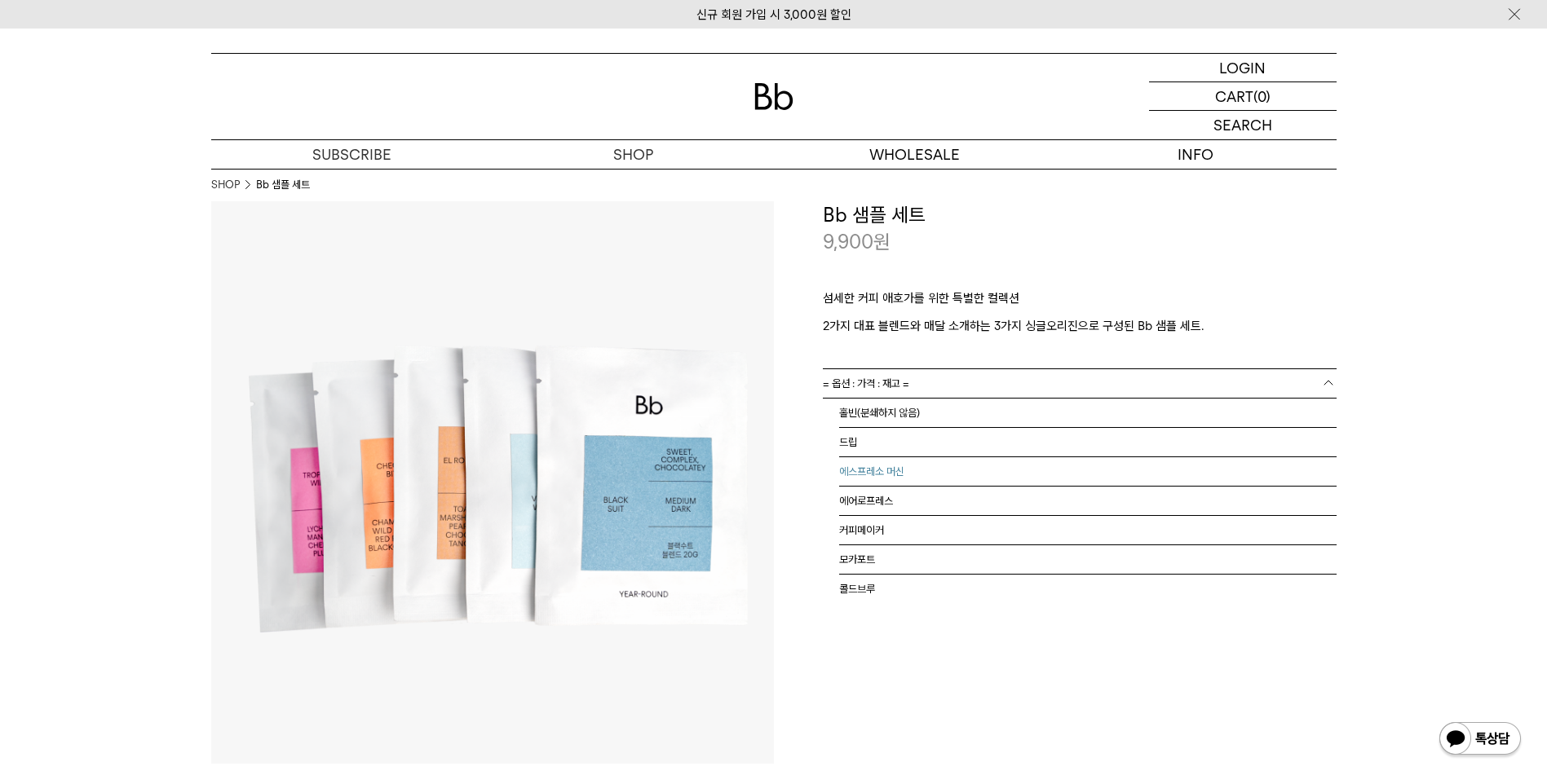
scroll to position [10, 0]
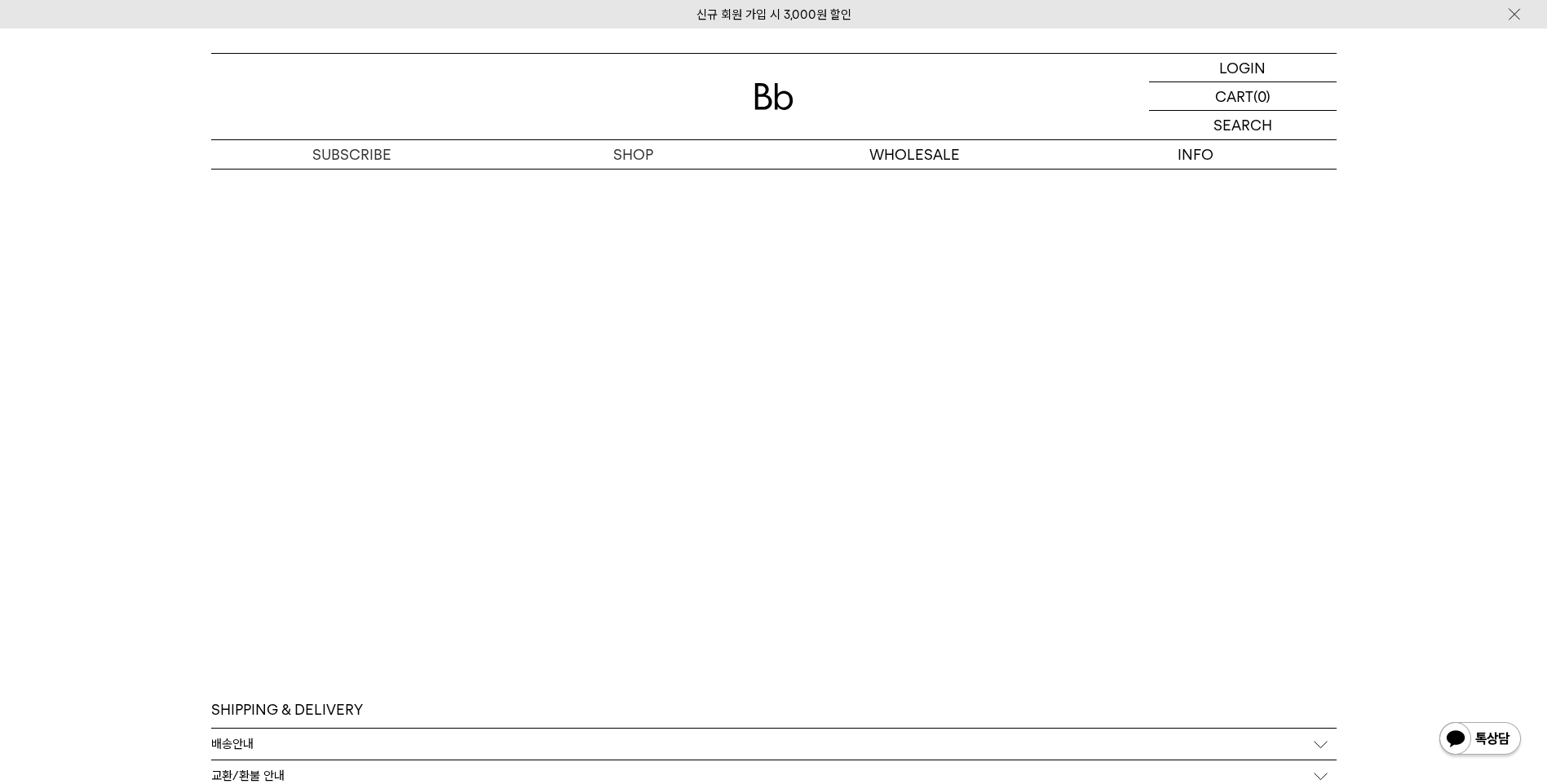
scroll to position [3505, 0]
